Goal: Go to known website: Go to known website

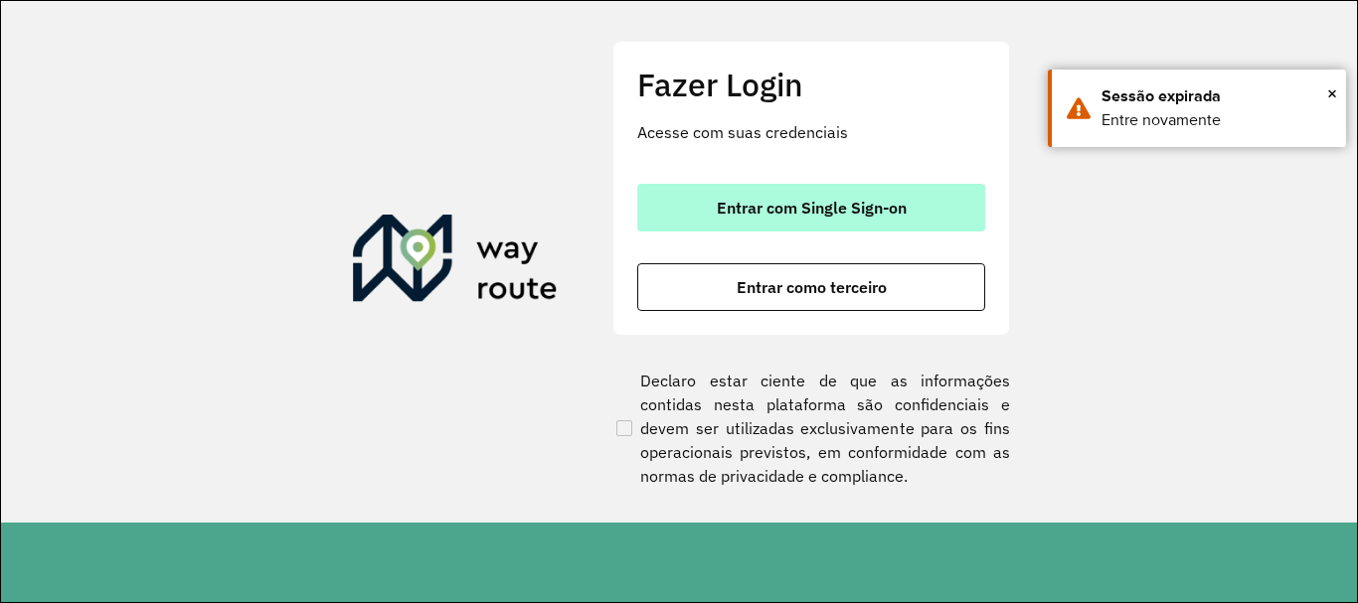
click at [842, 201] on span "Entrar com Single Sign-on" at bounding box center [812, 208] width 190 height 16
